Goal: Check status: Check status

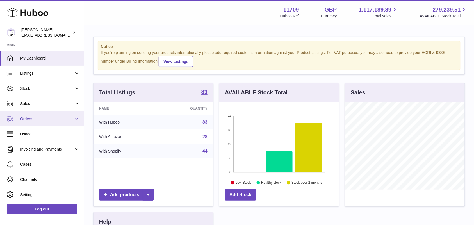
click at [33, 119] on span "Orders" at bounding box center [47, 118] width 54 height 5
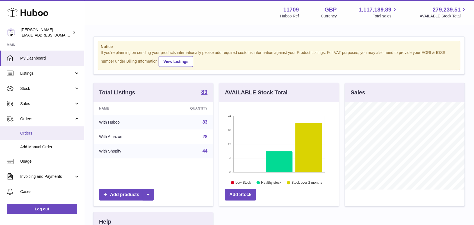
click at [35, 134] on span "Orders" at bounding box center [50, 133] width 60 height 5
click at [27, 132] on span "Orders" at bounding box center [50, 133] width 60 height 5
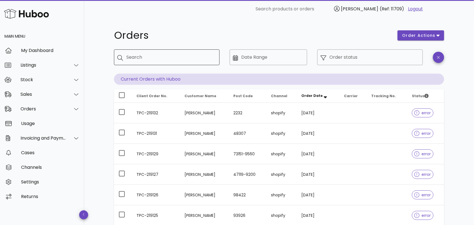
click at [176, 60] on input "Search" at bounding box center [170, 57] width 89 height 9
paste input "**********"
type input "**********"
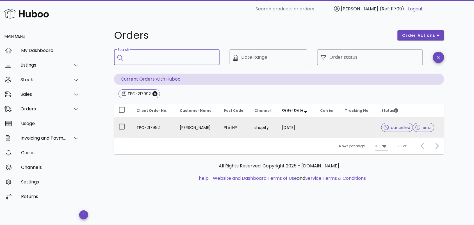
click at [171, 128] on td "TPC-217992" at bounding box center [153, 127] width 43 height 20
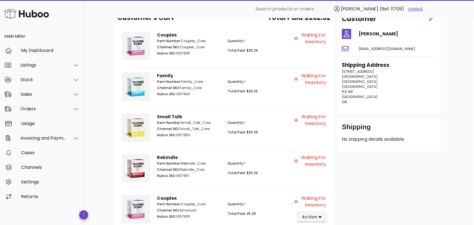
scroll to position [82, 0]
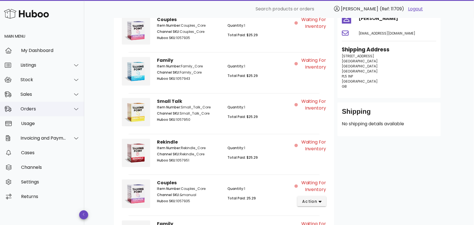
click at [54, 109] on div "Orders" at bounding box center [44, 108] width 46 height 5
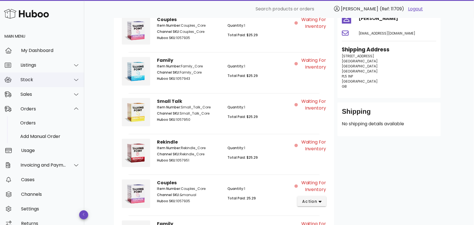
click at [47, 79] on div "Stock" at bounding box center [44, 79] width 46 height 5
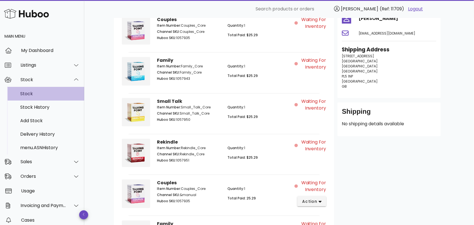
click at [46, 94] on div "Stock" at bounding box center [50, 93] width 60 height 5
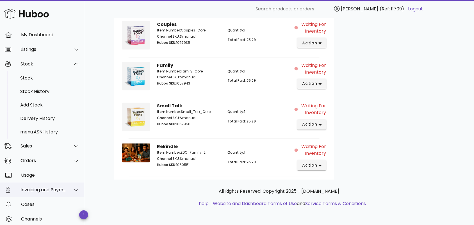
scroll to position [0, 0]
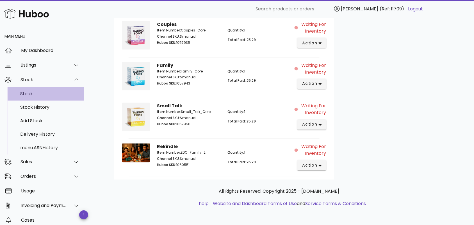
click at [26, 94] on div "Stock" at bounding box center [50, 93] width 60 height 5
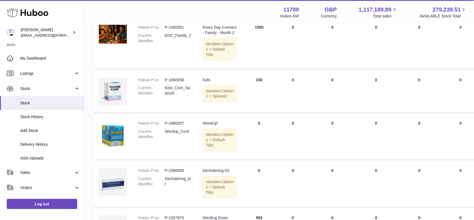
scroll to position [11, 0]
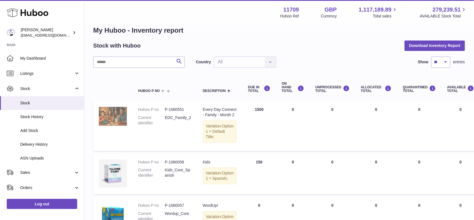
click at [115, 117] on img at bounding box center [113, 116] width 28 height 19
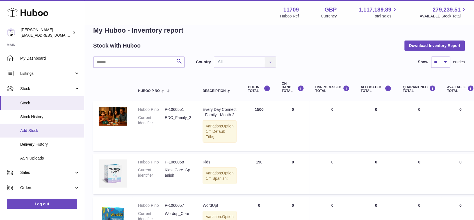
scroll to position [83, 0]
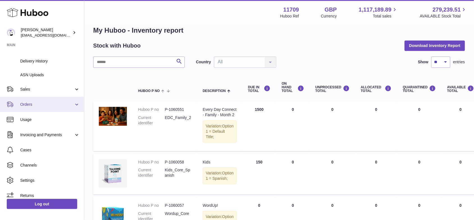
click at [39, 103] on span "Orders" at bounding box center [47, 104] width 54 height 5
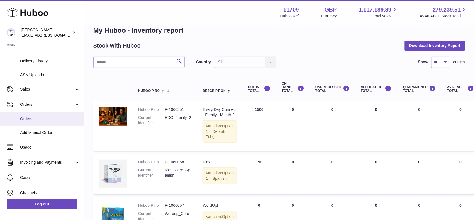
click at [44, 119] on span "Orders" at bounding box center [50, 118] width 60 height 5
click at [45, 119] on span "Orders" at bounding box center [50, 118] width 60 height 5
click at [29, 117] on span "Orders" at bounding box center [50, 118] width 60 height 5
click at [30, 118] on span "Orders" at bounding box center [50, 118] width 60 height 5
click at [36, 118] on span "Orders" at bounding box center [50, 118] width 60 height 5
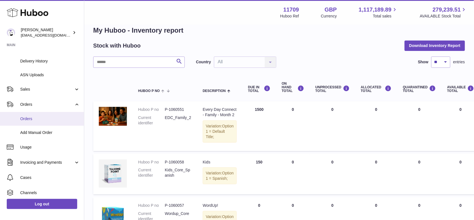
click at [31, 117] on span "Orders" at bounding box center [50, 118] width 60 height 5
click at [27, 121] on span "Orders" at bounding box center [50, 118] width 60 height 5
click at [30, 117] on span "Orders" at bounding box center [50, 118] width 60 height 5
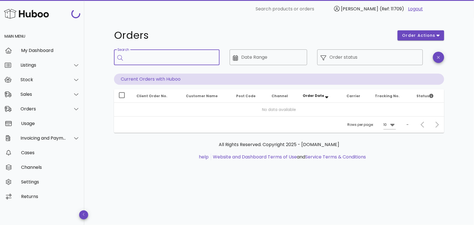
click at [151, 57] on input "Search" at bounding box center [170, 57] width 89 height 9
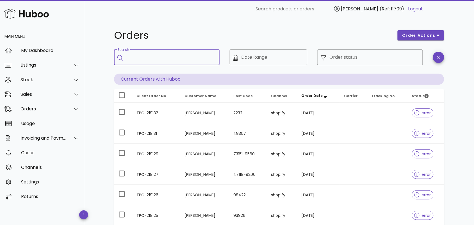
paste input "**********"
type input "**********"
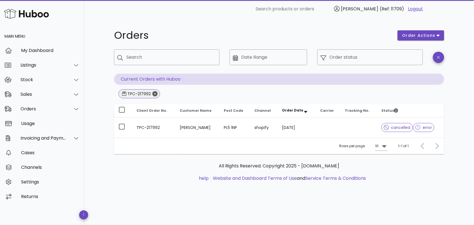
click at [155, 94] on icon "Close" at bounding box center [155, 93] width 5 height 5
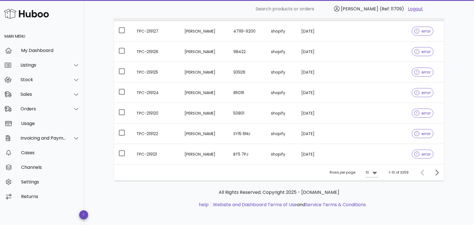
scroll to position [145, 0]
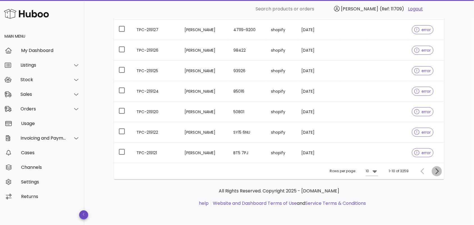
click at [437, 173] on icon "Next page" at bounding box center [437, 171] width 7 height 7
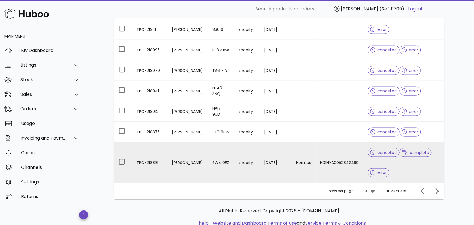
drag, startPoint x: 148, startPoint y: 162, endPoint x: 162, endPoint y: 180, distance: 22.5
click at [162, 180] on td "TPC-218816" at bounding box center [149, 162] width 35 height 40
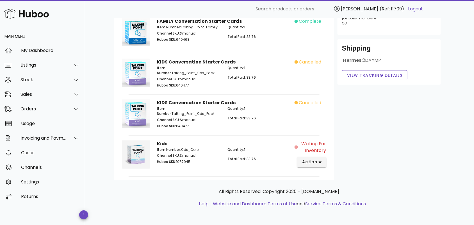
scroll to position [80, 0]
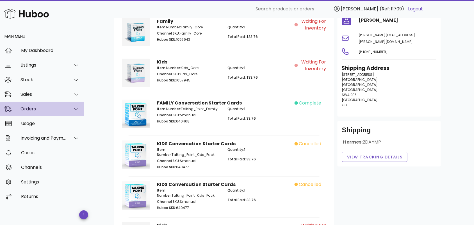
click at [45, 108] on div "Orders" at bounding box center [44, 108] width 46 height 5
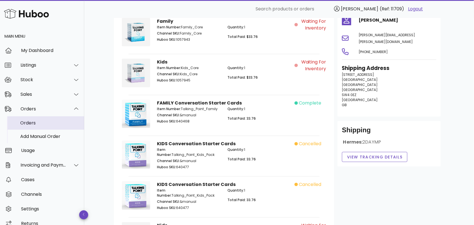
click at [44, 122] on div "Orders" at bounding box center [50, 122] width 60 height 5
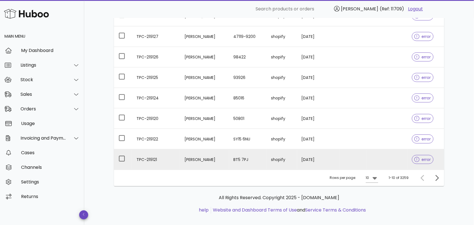
scroll to position [145, 0]
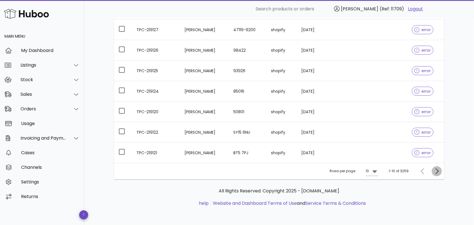
click at [439, 171] on icon "Next page" at bounding box center [437, 171] width 7 height 7
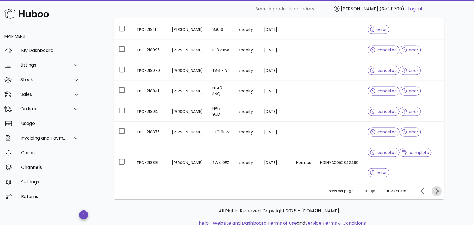
click at [437, 192] on icon "Next page" at bounding box center [437, 191] width 7 height 7
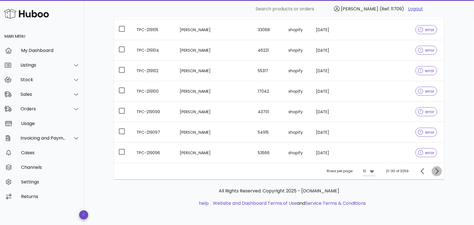
click at [439, 172] on icon "Next page" at bounding box center [437, 171] width 3 height 6
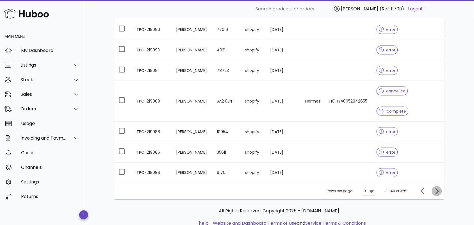
click at [439, 188] on icon "Next page" at bounding box center [437, 191] width 7 height 7
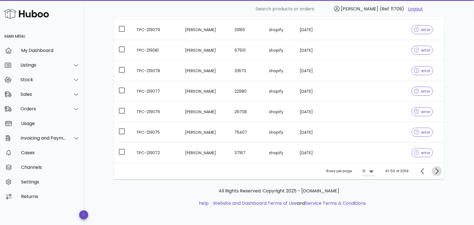
click at [439, 171] on icon "Next page" at bounding box center [437, 171] width 3 height 6
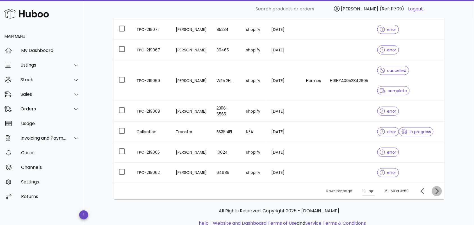
click at [438, 188] on icon "Next page" at bounding box center [437, 191] width 3 height 6
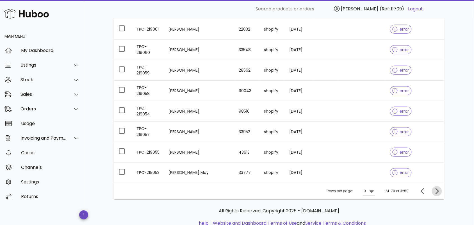
click at [439, 188] on icon "Next page" at bounding box center [437, 191] width 3 height 6
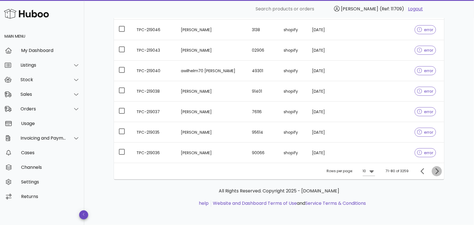
click at [439, 172] on icon "Next page" at bounding box center [437, 171] width 3 height 6
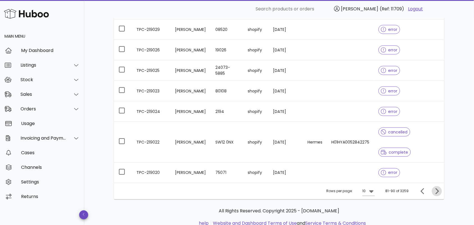
click at [439, 191] on icon "Next page" at bounding box center [437, 191] width 7 height 7
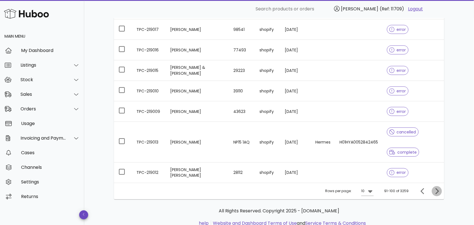
click at [439, 191] on icon "Next page" at bounding box center [437, 191] width 7 height 7
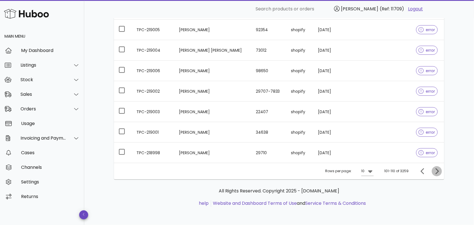
click at [438, 170] on icon "Next page" at bounding box center [437, 171] width 3 height 6
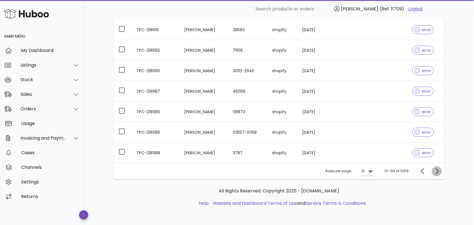
click at [438, 171] on icon "Next page" at bounding box center [437, 171] width 3 height 6
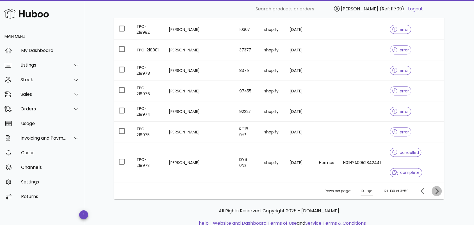
click at [441, 188] on span "Next page" at bounding box center [437, 191] width 10 height 7
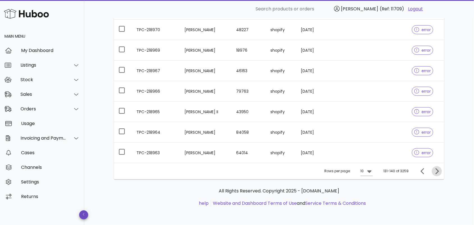
click at [436, 172] on icon "Next page" at bounding box center [437, 171] width 7 height 7
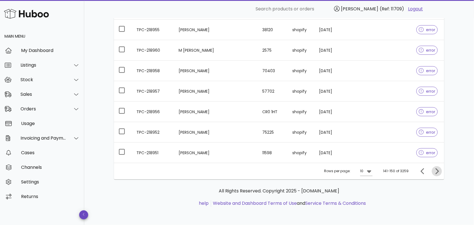
click at [437, 172] on icon "Next page" at bounding box center [437, 171] width 7 height 7
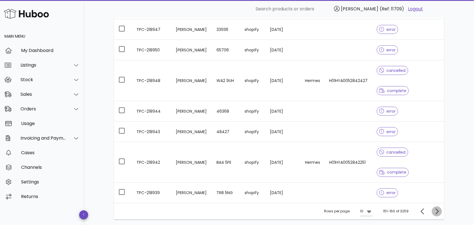
click at [437, 208] on icon "Next page" at bounding box center [437, 211] width 7 height 7
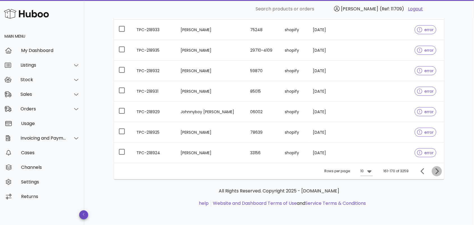
click at [437, 172] on icon "Next page" at bounding box center [437, 171] width 7 height 7
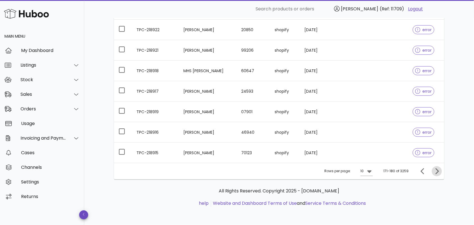
click at [437, 172] on icon "Next page" at bounding box center [437, 171] width 7 height 7
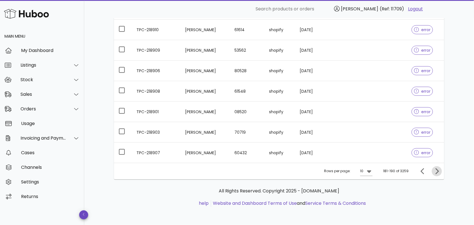
click at [437, 172] on icon "Next page" at bounding box center [437, 171] width 7 height 7
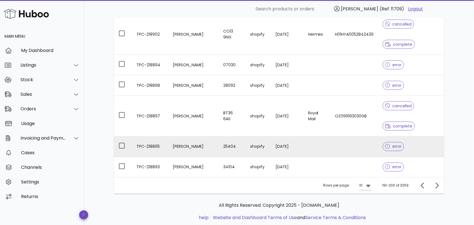
scroll to position [185, 0]
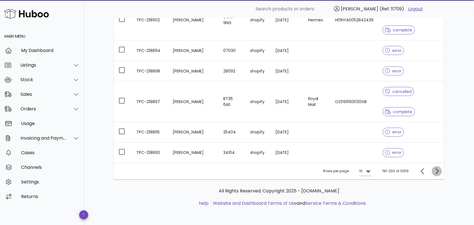
click at [437, 172] on icon "Next page" at bounding box center [437, 171] width 7 height 7
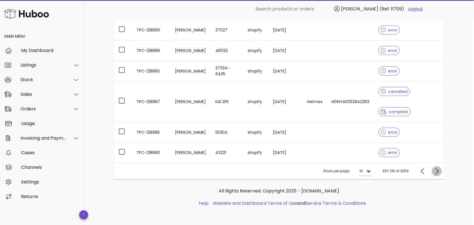
click at [438, 171] on icon "Next page" at bounding box center [437, 171] width 7 height 7
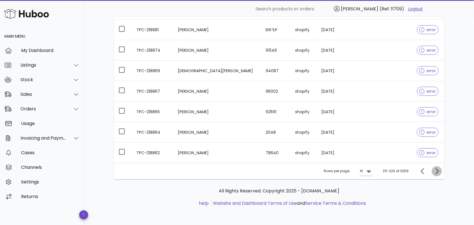
click at [439, 173] on icon "Next page" at bounding box center [437, 171] width 7 height 7
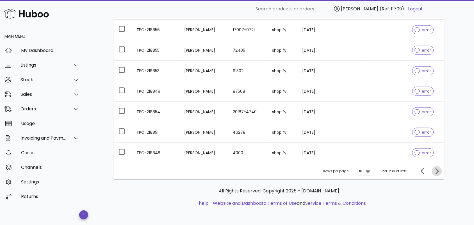
click at [436, 172] on icon "Next page" at bounding box center [437, 171] width 7 height 7
click at [437, 170] on icon "Next page" at bounding box center [437, 171] width 3 height 6
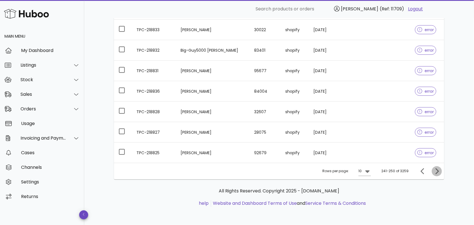
click at [436, 171] on icon "Next page" at bounding box center [437, 171] width 7 height 7
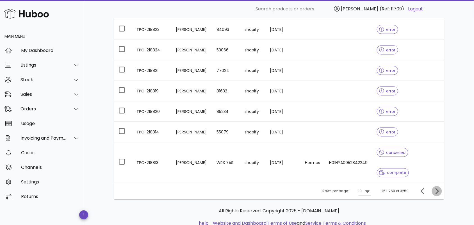
click at [436, 188] on icon "Next page" at bounding box center [437, 191] width 7 height 7
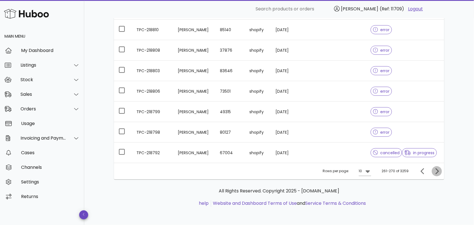
click at [436, 172] on icon "Next page" at bounding box center [437, 171] width 7 height 7
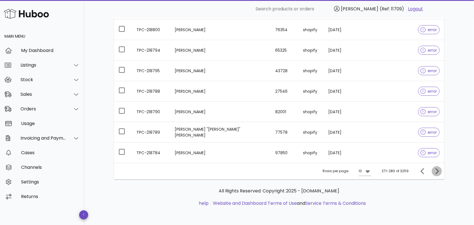
click at [436, 172] on icon "Next page" at bounding box center [437, 171] width 7 height 7
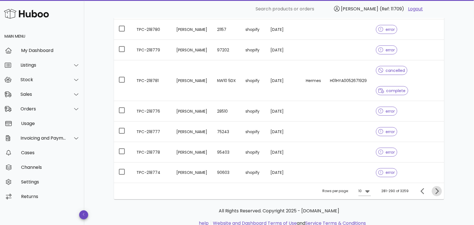
click at [436, 190] on icon "Next page" at bounding box center [437, 191] width 7 height 7
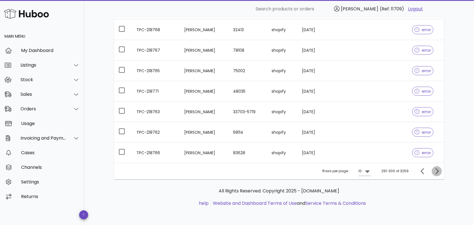
click at [439, 172] on icon "Next page" at bounding box center [437, 171] width 3 height 6
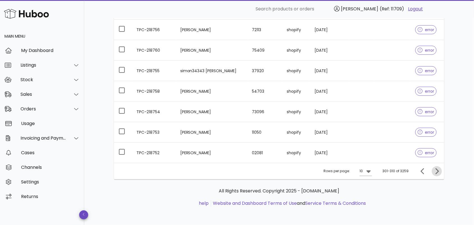
click at [438, 169] on icon "Next page" at bounding box center [437, 171] width 7 height 7
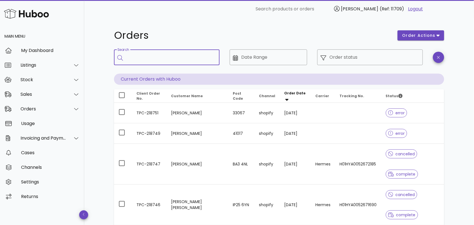
click at [179, 59] on input "Search" at bounding box center [170, 57] width 89 height 9
type input "***"
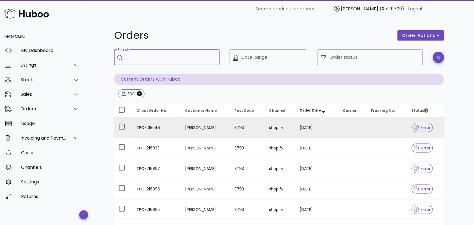
click at [152, 128] on td "TPC-218544" at bounding box center [156, 127] width 49 height 21
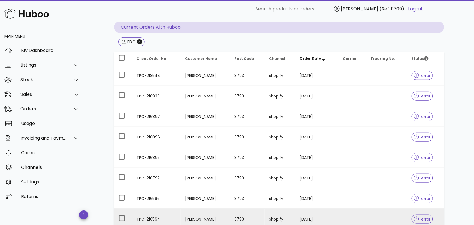
scroll to position [37, 0]
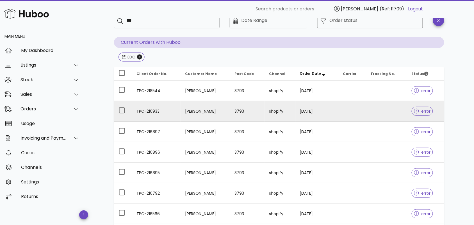
click at [151, 110] on td "TPC-216933" at bounding box center [156, 111] width 49 height 21
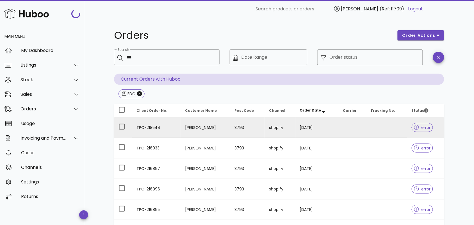
scroll to position [37, 0]
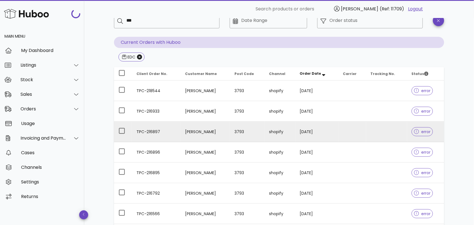
click at [152, 133] on td "TPC-216897" at bounding box center [156, 132] width 49 height 21
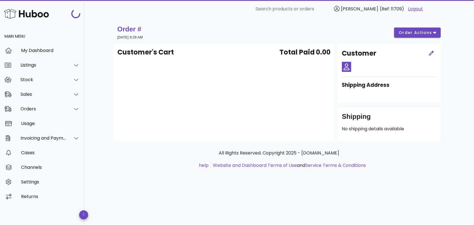
scroll to position [37, 0]
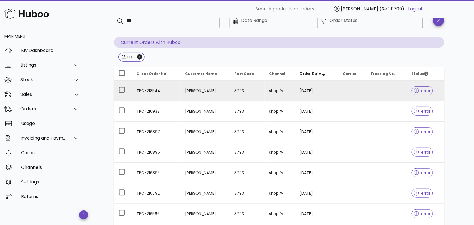
click at [149, 91] on td "TPC-218544" at bounding box center [156, 91] width 49 height 21
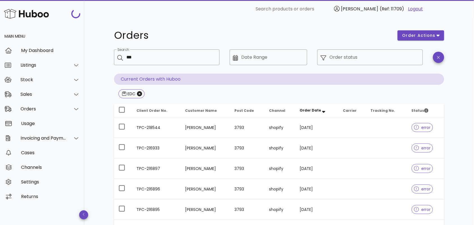
scroll to position [37, 0]
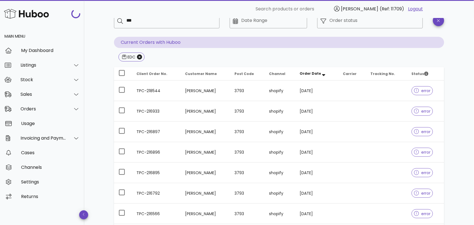
click at [150, 152] on td "TPC-216896" at bounding box center [156, 152] width 49 height 21
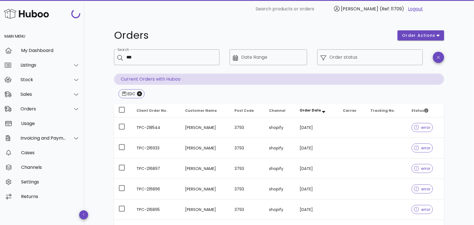
scroll to position [37, 0]
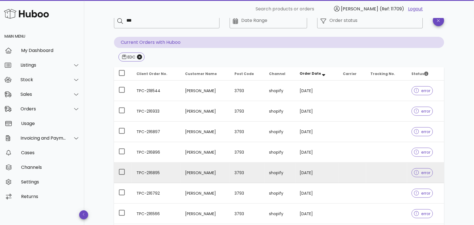
click at [146, 171] on td "TPC-216895" at bounding box center [156, 173] width 49 height 21
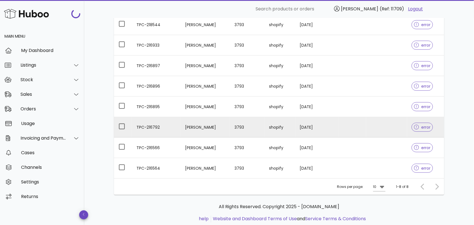
scroll to position [119, 0]
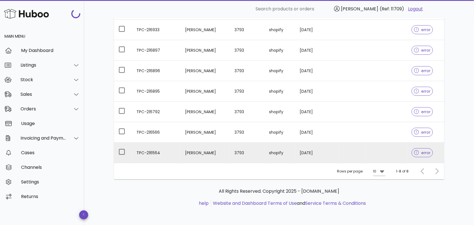
click at [145, 153] on td "TPC-216564" at bounding box center [156, 153] width 49 height 20
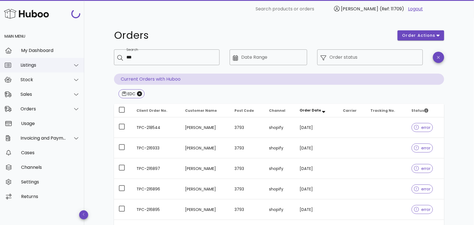
scroll to position [119, 0]
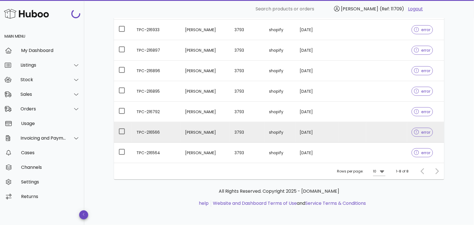
click at [147, 131] on td "TPC-216566" at bounding box center [156, 132] width 49 height 21
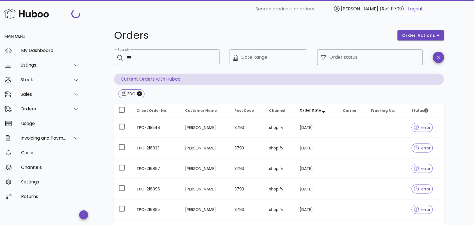
scroll to position [119, 0]
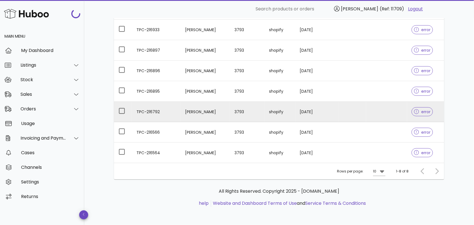
click at [149, 110] on td "TPC-216792" at bounding box center [156, 112] width 49 height 21
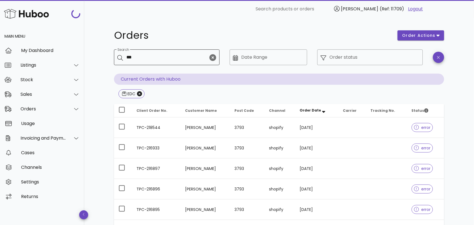
click at [140, 57] on input "***" at bounding box center [167, 57] width 82 height 9
drag, startPoint x: 150, startPoint y: 54, endPoint x: 110, endPoint y: 60, distance: 40.5
click at [110, 60] on div "Orders order actions ​ Search *** ​ Date Range ​ Order status Current Orders wi…" at bounding box center [279, 180] width 357 height 325
paste input "*******"
type input "**********"
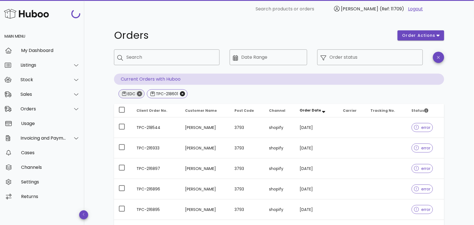
click at [140, 93] on icon "Close" at bounding box center [139, 93] width 5 height 5
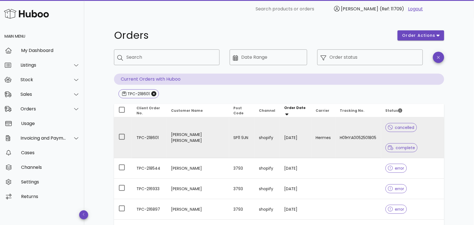
click at [148, 126] on td "TPC-218601" at bounding box center [149, 137] width 35 height 41
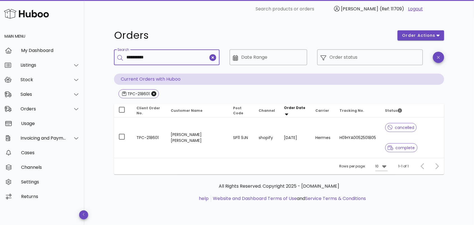
drag, startPoint x: 166, startPoint y: 56, endPoint x: 104, endPoint y: 56, distance: 61.5
click at [104, 56] on div "**********" at bounding box center [279, 119] width 357 height 202
paste input "text"
type input "**********"
click at [154, 94] on icon "Close" at bounding box center [153, 93] width 5 height 5
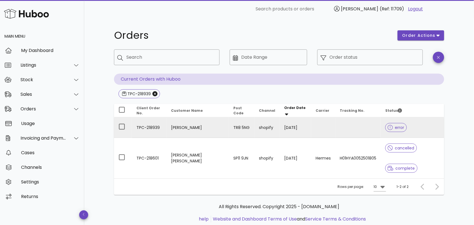
click at [159, 128] on td "TPC-218939" at bounding box center [149, 127] width 35 height 21
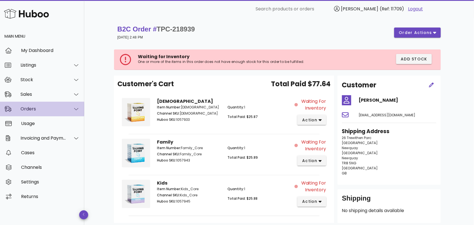
click at [40, 110] on div "Orders" at bounding box center [44, 108] width 46 height 5
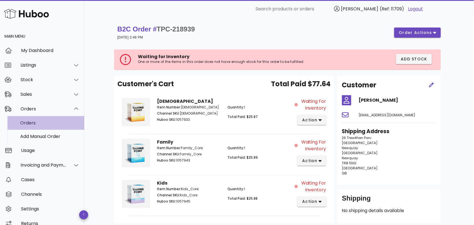
click at [41, 123] on div "Orders" at bounding box center [50, 122] width 60 height 5
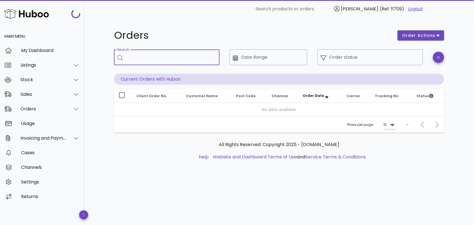
click at [144, 58] on input "Search" at bounding box center [170, 57] width 89 height 9
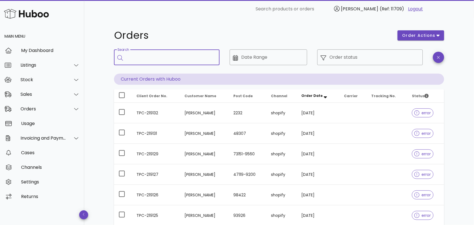
paste input "**********"
type input "**********"
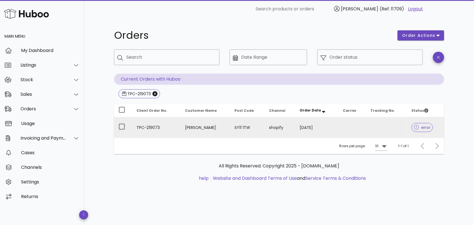
click at [154, 129] on td "TPC-219073" at bounding box center [156, 127] width 49 height 20
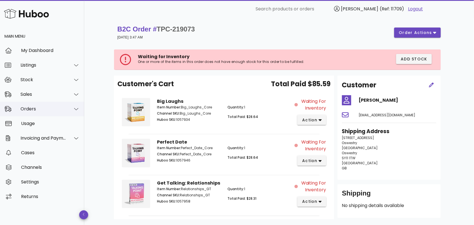
click at [45, 110] on div "Orders" at bounding box center [44, 108] width 46 height 5
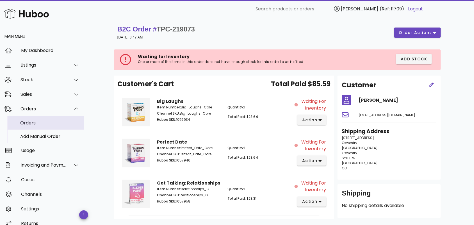
click at [45, 122] on div "Orders" at bounding box center [50, 122] width 60 height 5
click at [40, 124] on div "Orders" at bounding box center [50, 122] width 60 height 5
click at [33, 123] on div "Orders" at bounding box center [50, 122] width 60 height 5
click at [33, 122] on div "Orders" at bounding box center [50, 122] width 60 height 5
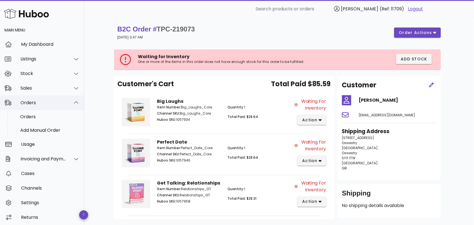
scroll to position [8, 0]
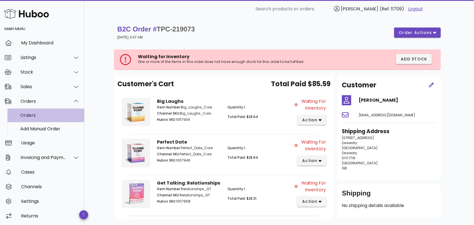
click at [38, 114] on div "Orders" at bounding box center [50, 115] width 60 height 5
click at [32, 116] on div "Orders" at bounding box center [50, 115] width 60 height 5
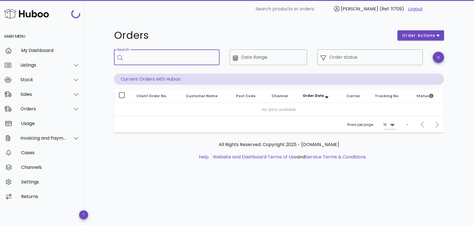
click at [154, 57] on input "Search" at bounding box center [170, 57] width 89 height 9
paste input "**********"
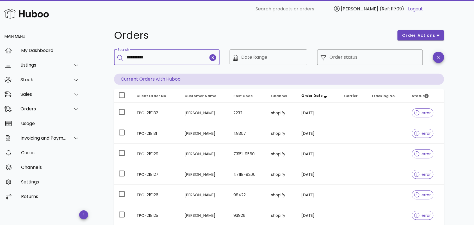
type input "**********"
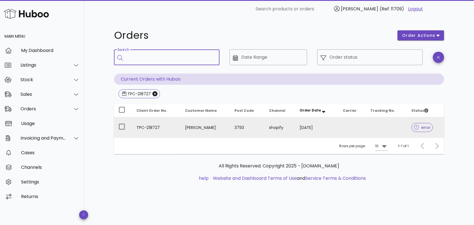
click at [149, 129] on td "TPC-218727" at bounding box center [156, 127] width 49 height 20
